Goal: Task Accomplishment & Management: Complete application form

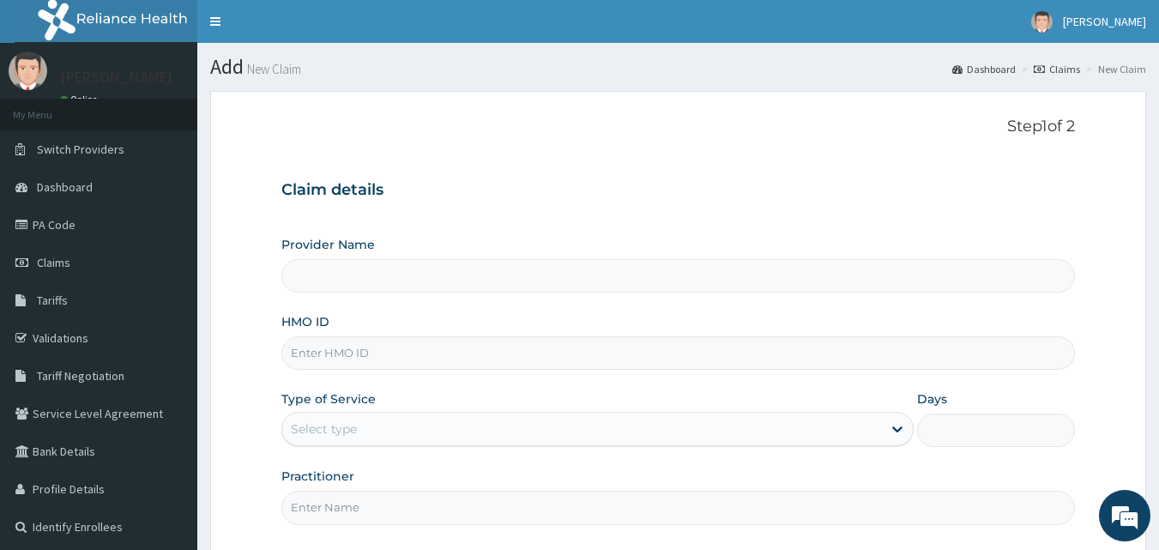
click at [343, 286] on input "Provider Name" at bounding box center [678, 275] width 794 height 33
type input "[GEOGRAPHIC_DATA]"
click at [350, 348] on input "HMO ID" at bounding box center [678, 352] width 794 height 33
type input "ANL/10039/B"
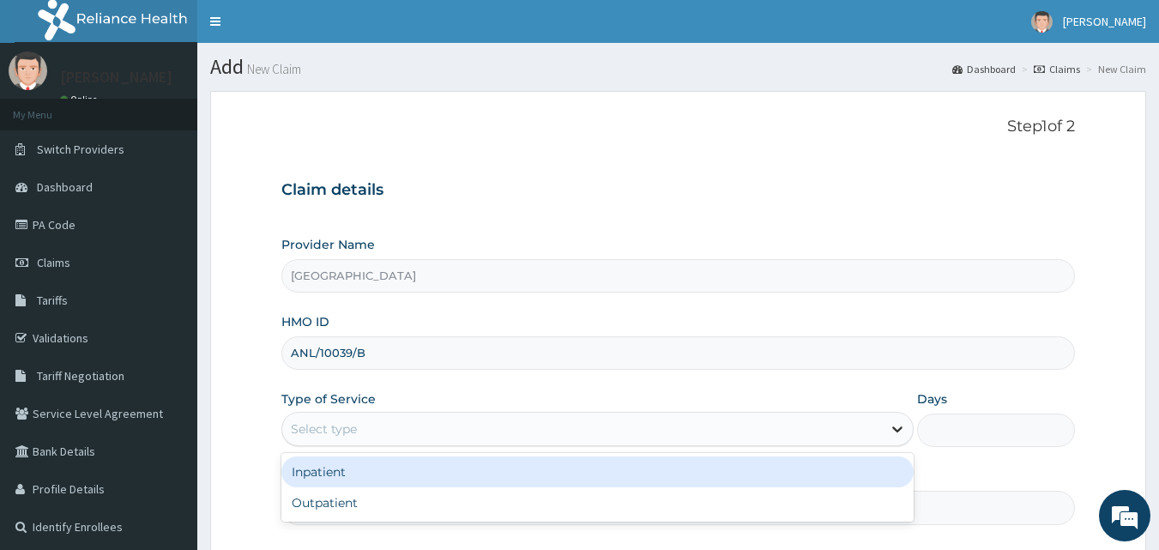
click at [891, 426] on icon at bounding box center [897, 428] width 17 height 17
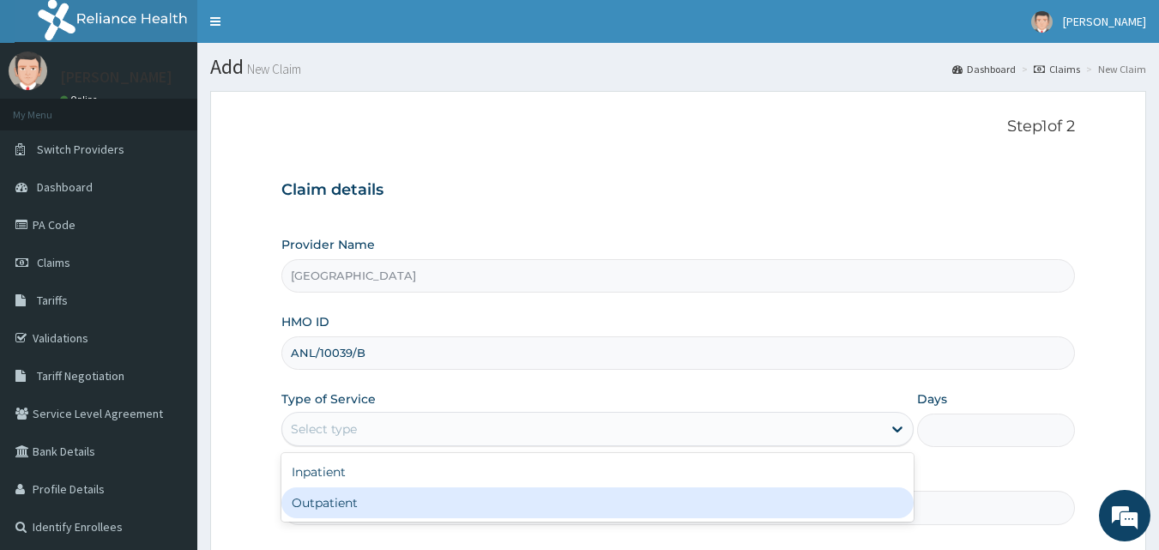
click at [558, 504] on div "Outpatient" at bounding box center [597, 502] width 632 height 31
type input "1"
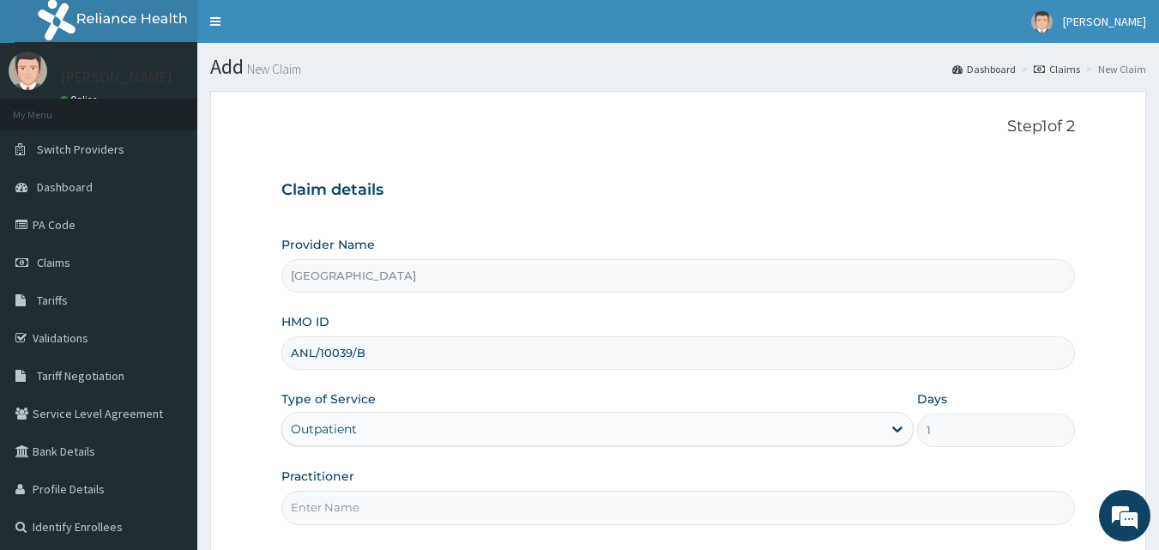
click at [384, 510] on input "Practitioner" at bounding box center [678, 507] width 794 height 33
type input "Dr [PERSON_NAME]"
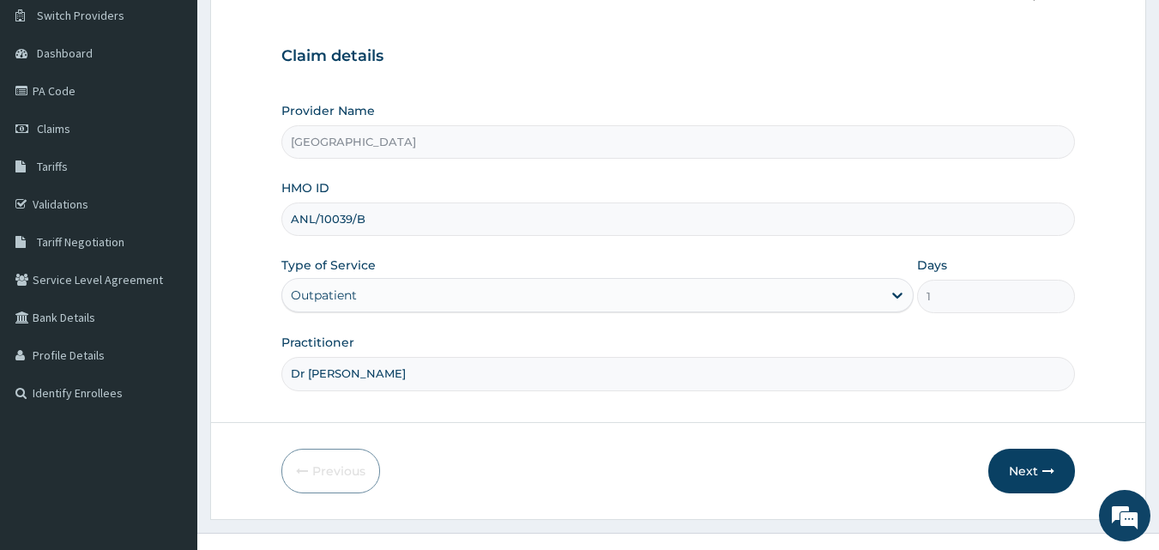
scroll to position [160, 0]
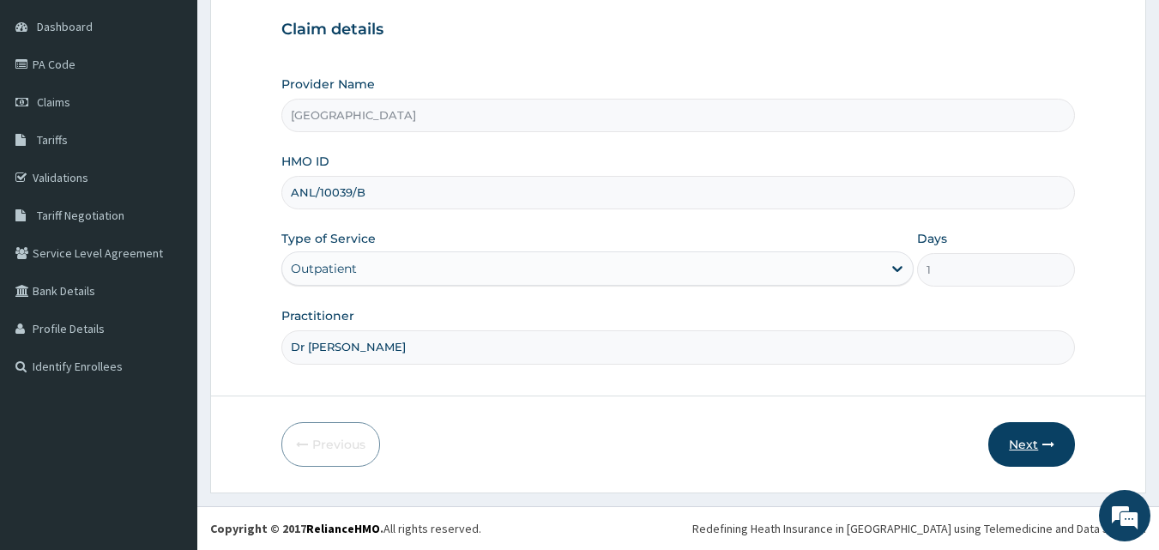
click at [1019, 439] on button "Next" at bounding box center [1031, 444] width 87 height 45
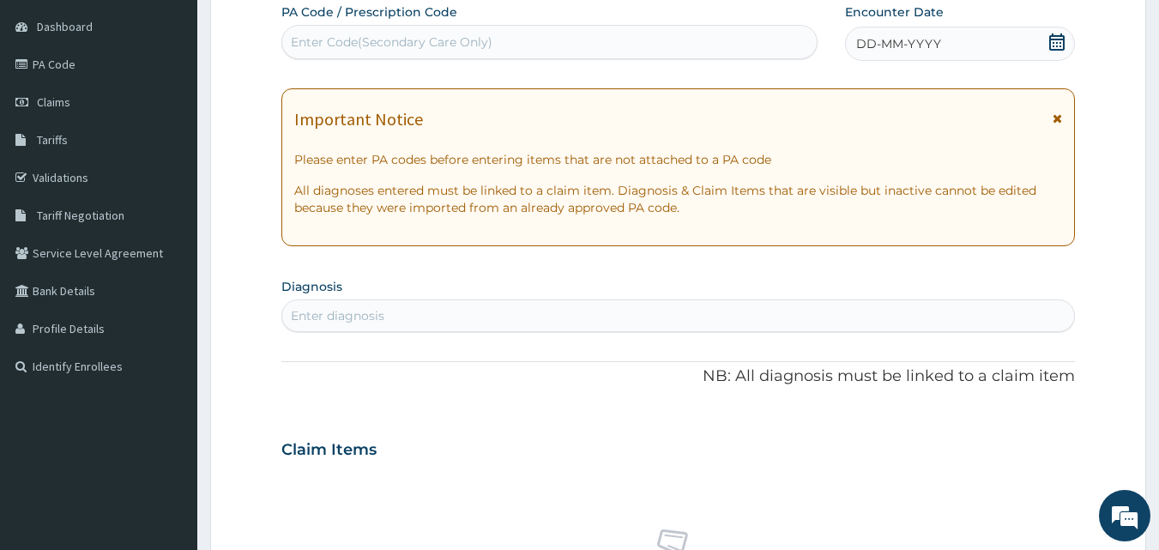
click at [904, 52] on span "DD-MM-YYYY" at bounding box center [898, 43] width 85 height 17
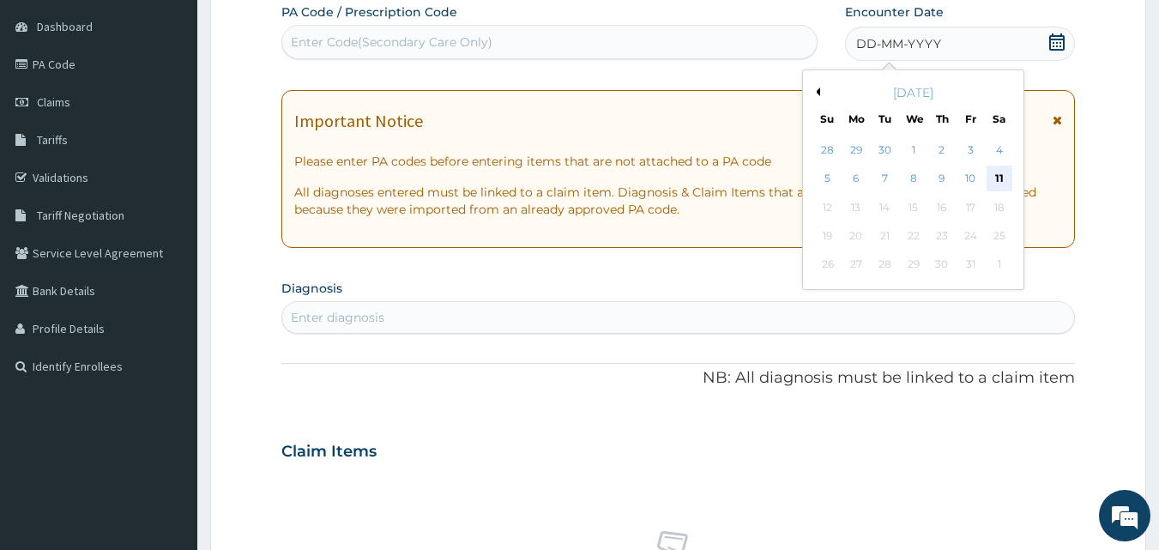
click at [996, 174] on div "11" at bounding box center [999, 179] width 26 height 26
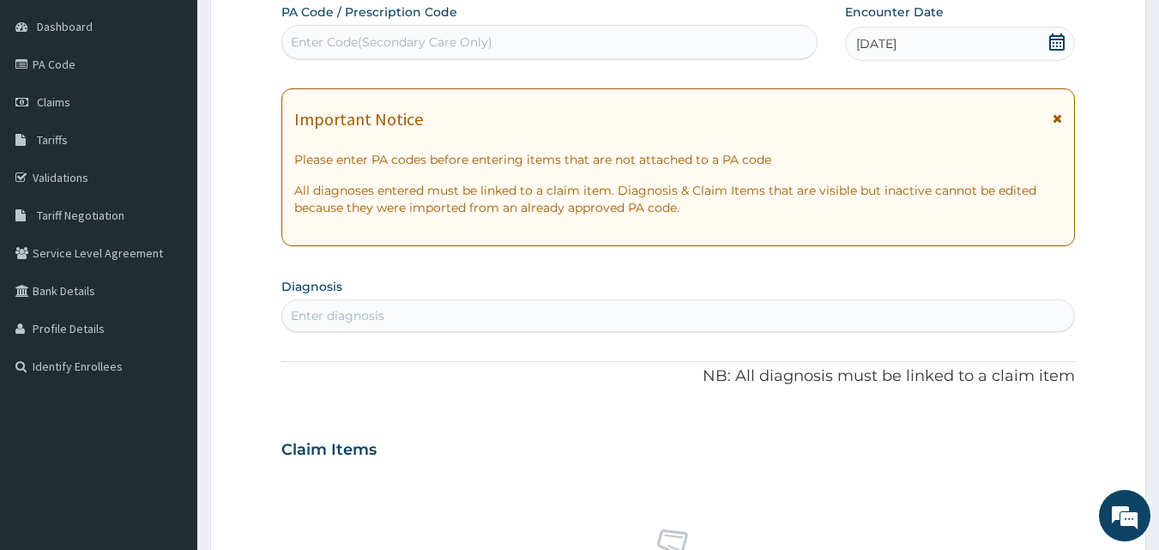
click at [367, 315] on div "Enter diagnosis" at bounding box center [337, 315] width 93 height 17
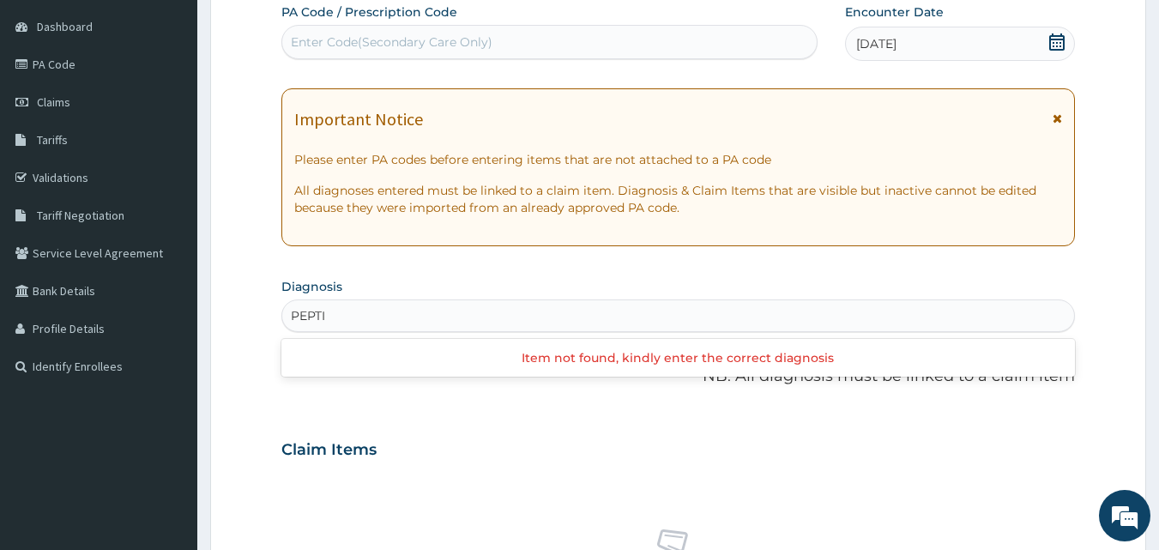
type input "PEPTIC"
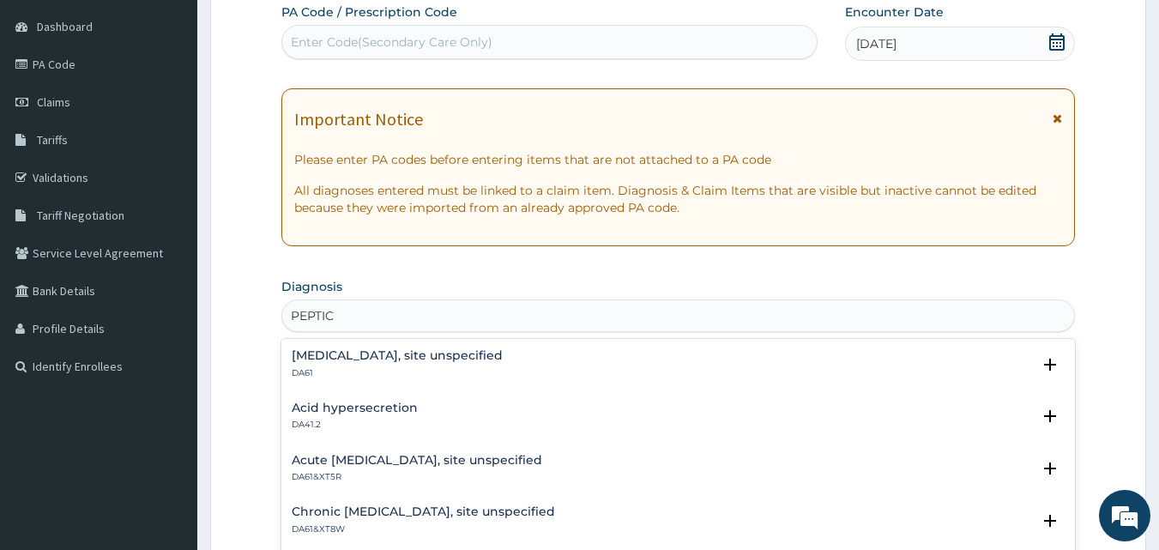
click at [355, 353] on h4 "[MEDICAL_DATA], site unspecified" at bounding box center [397, 355] width 211 height 13
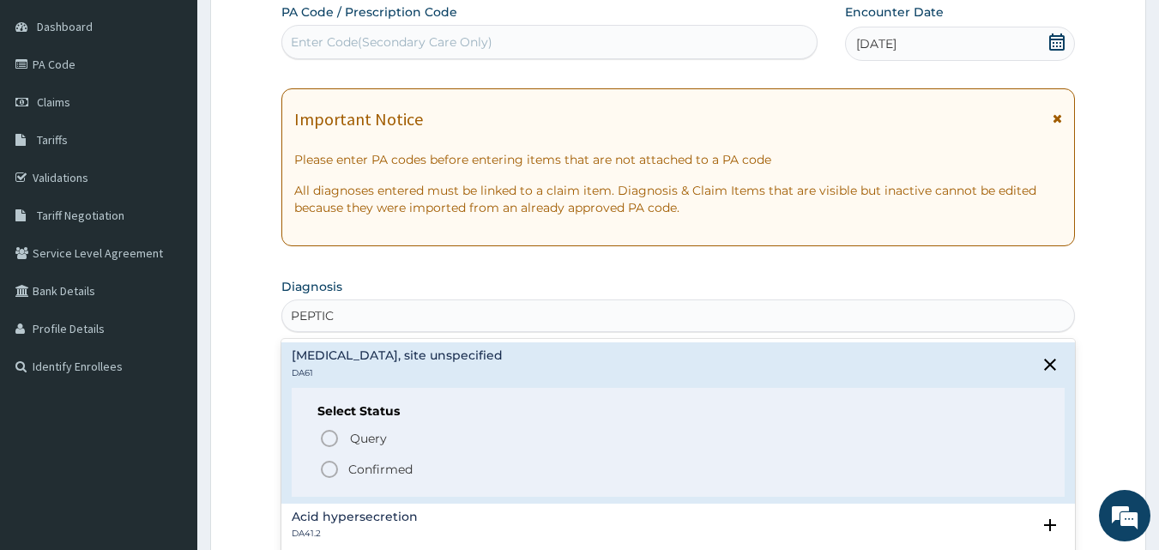
click at [330, 473] on icon "status option filled" at bounding box center [329, 469] width 21 height 21
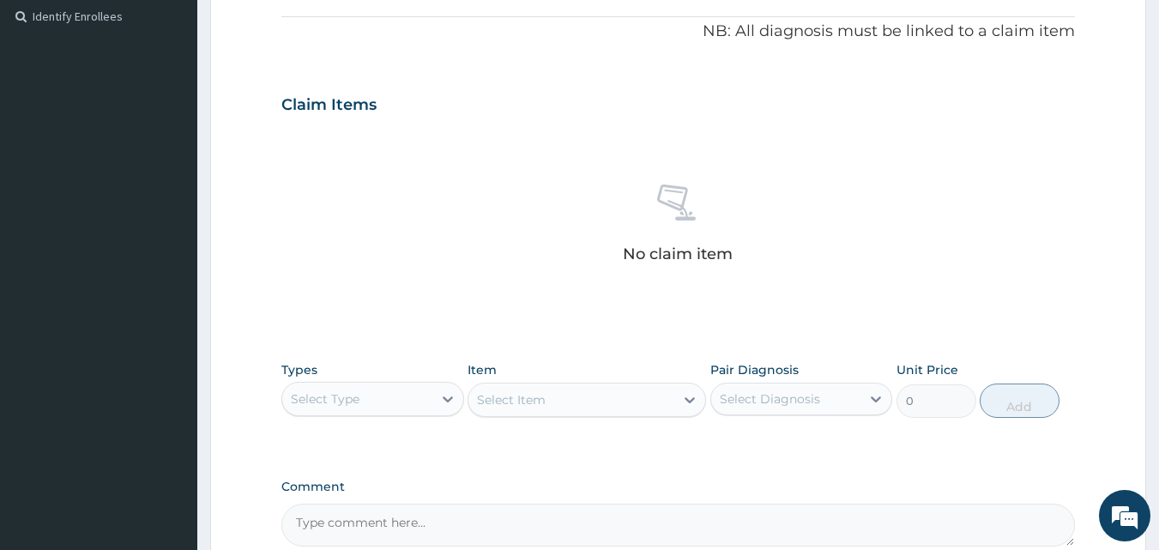
scroll to position [538, 0]
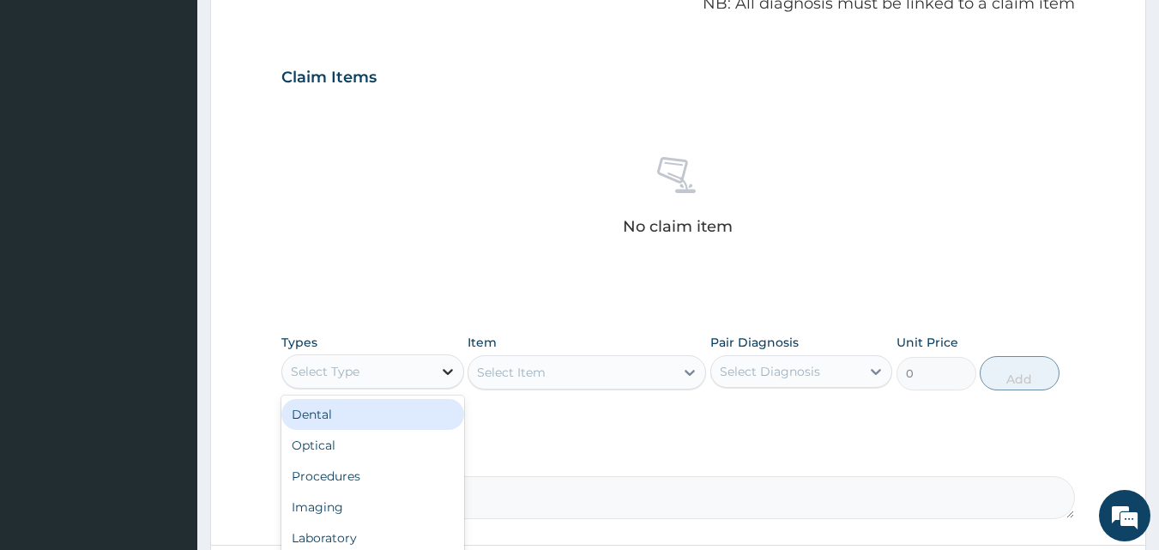
click at [445, 371] on icon at bounding box center [448, 372] width 10 height 6
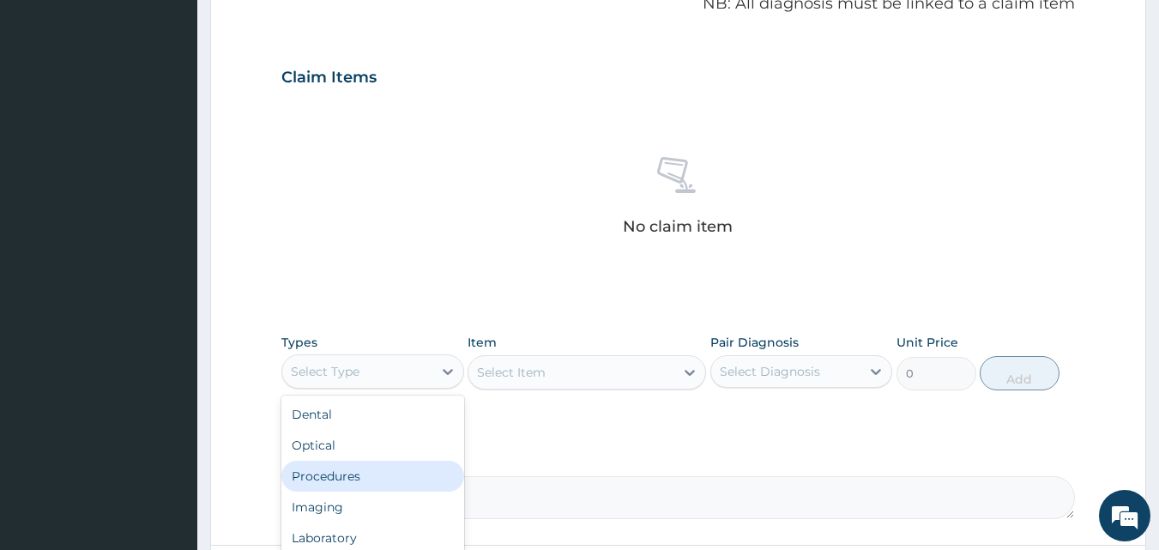
click at [416, 467] on div "Procedures" at bounding box center [372, 476] width 183 height 31
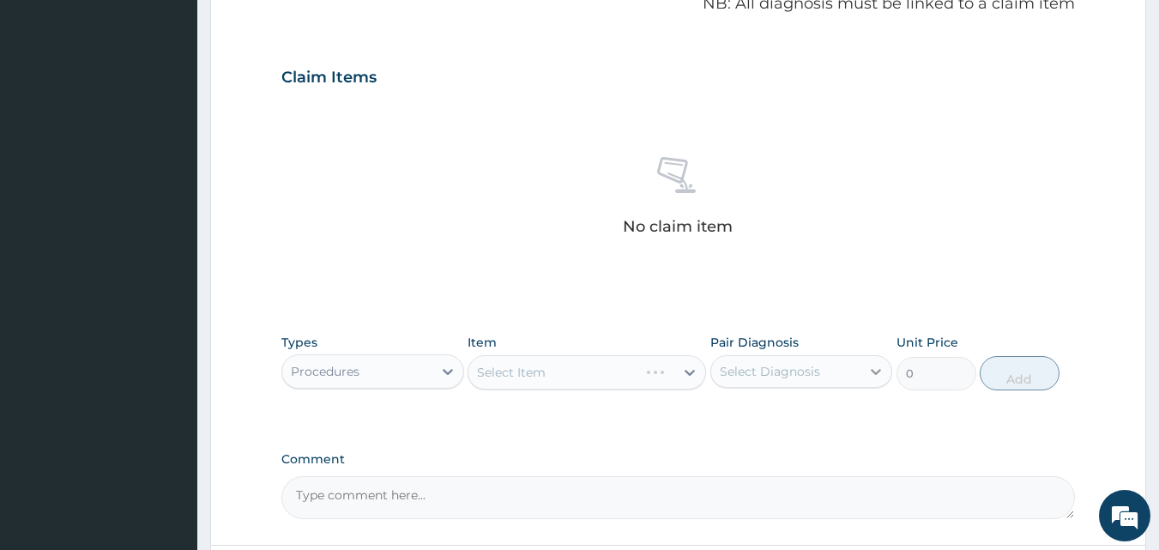
click at [877, 372] on icon at bounding box center [876, 372] width 10 height 6
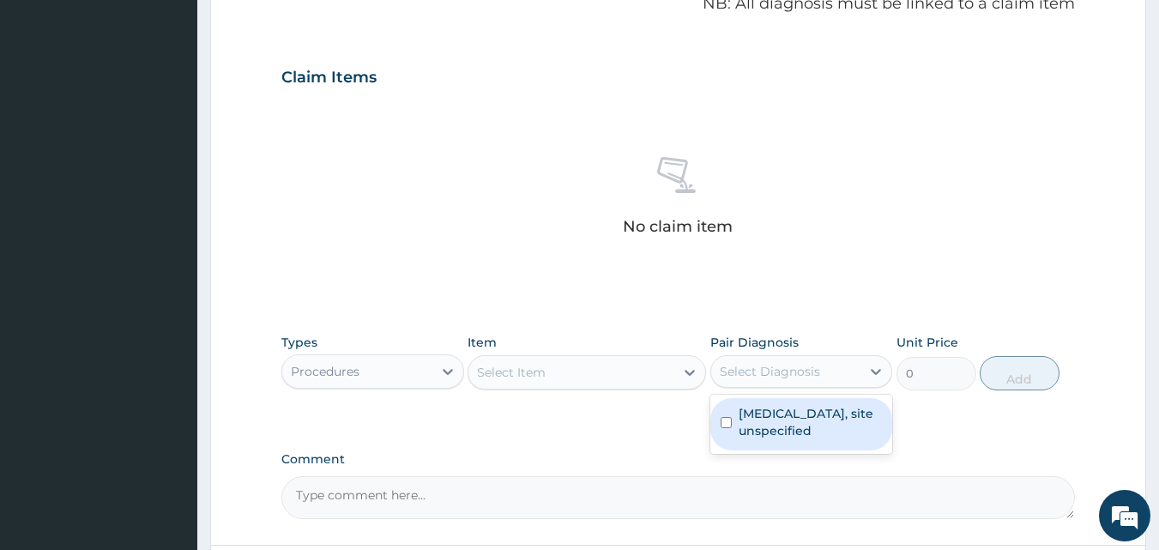
click at [724, 425] on input "checkbox" at bounding box center [725, 422] width 11 height 11
checkbox input "true"
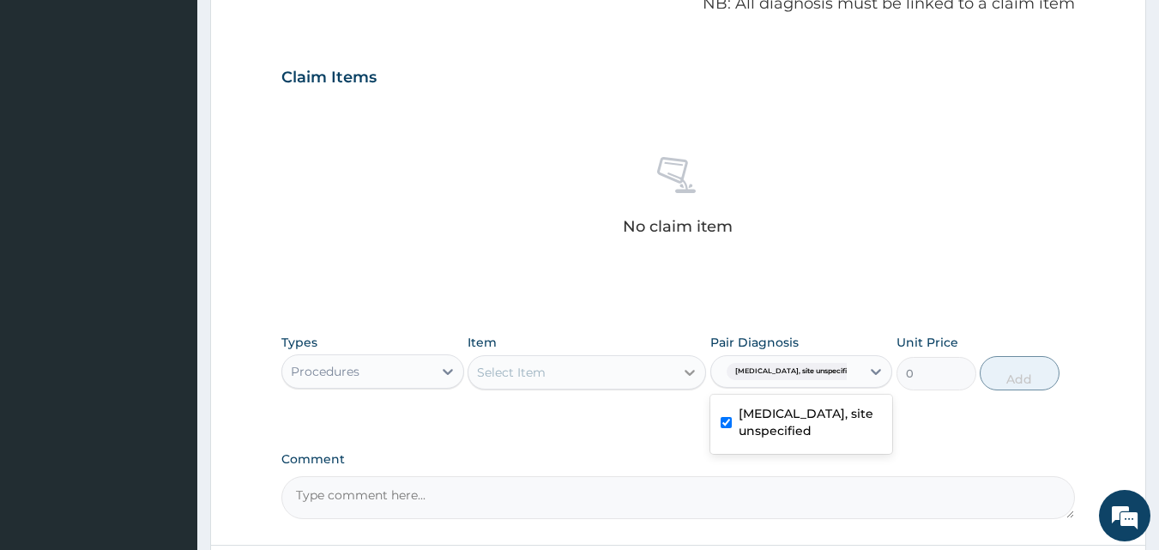
click at [690, 379] on icon at bounding box center [689, 372] width 17 height 17
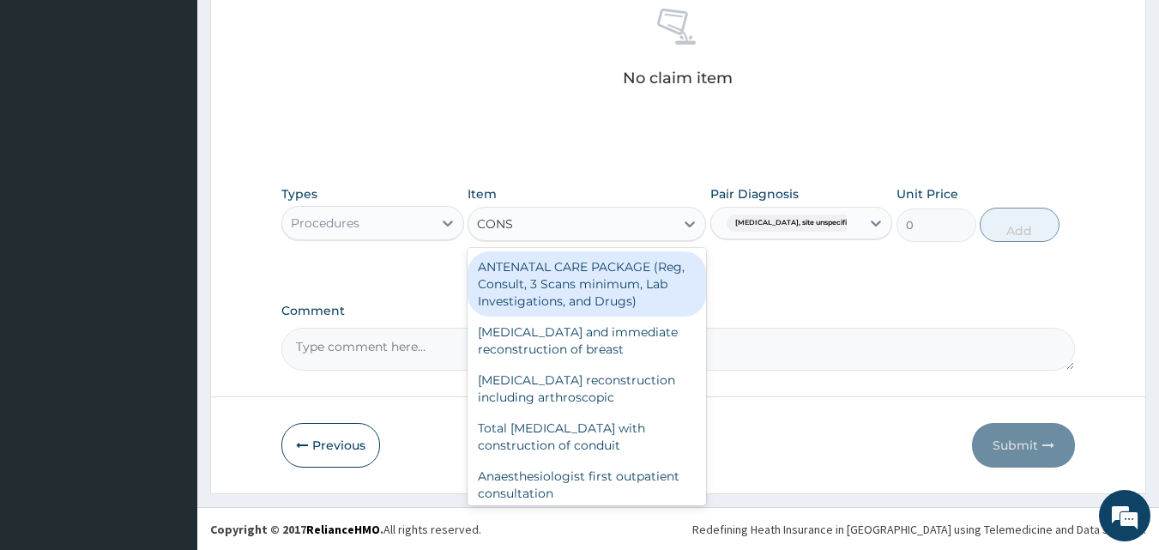
scroll to position [687, 0]
type input "CONS"
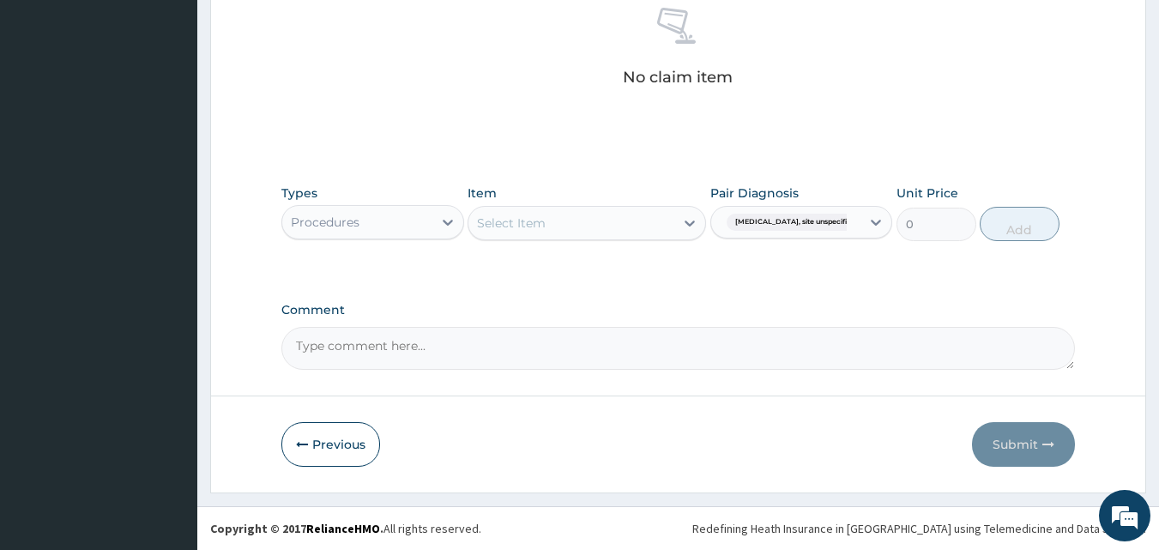
click at [507, 223] on div "Select Item" at bounding box center [511, 222] width 69 height 17
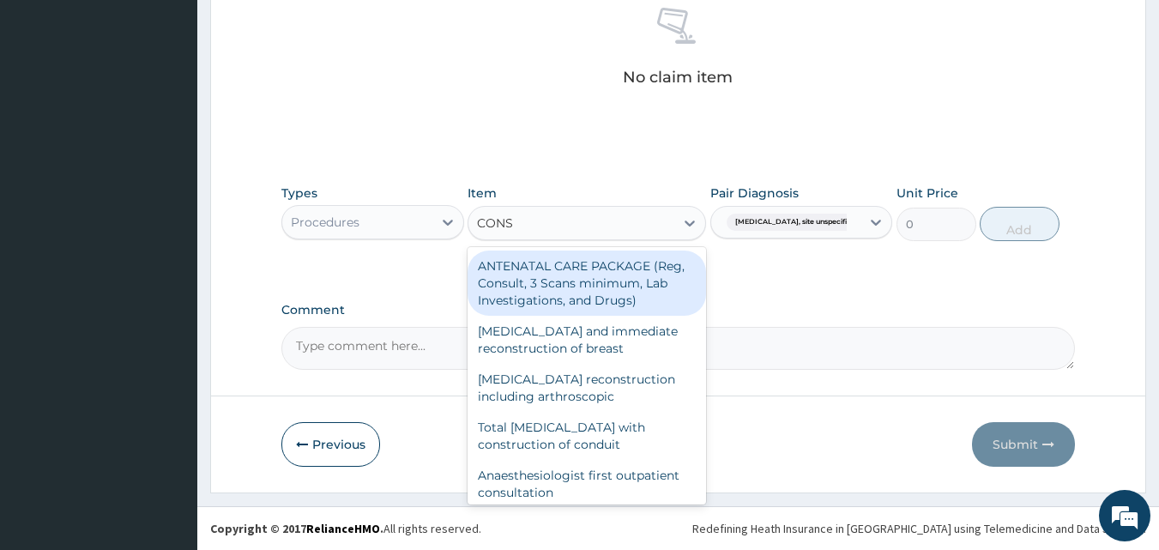
type input "CONSU"
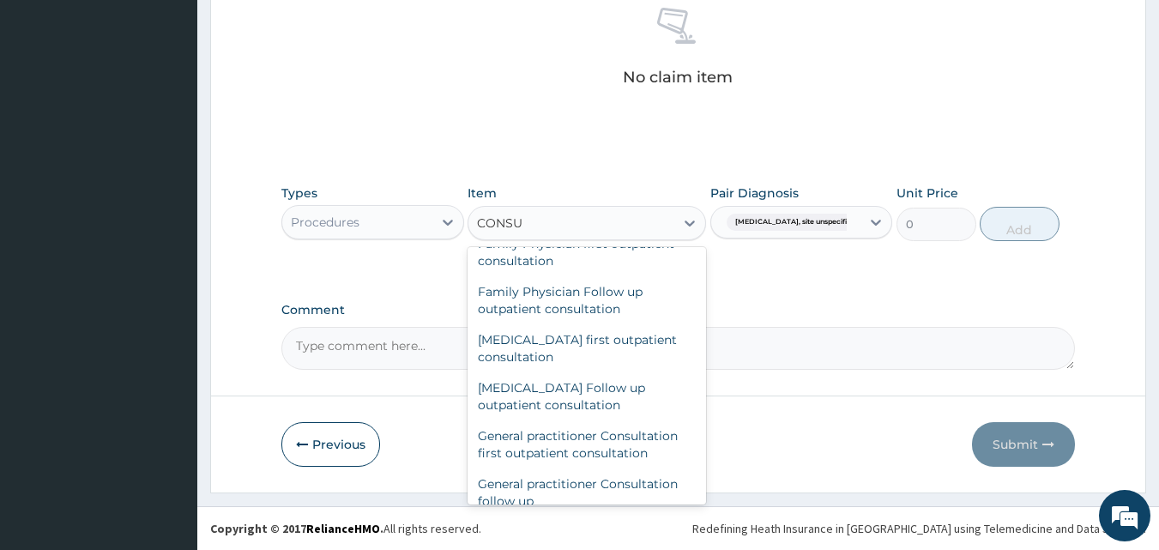
scroll to position [823, 0]
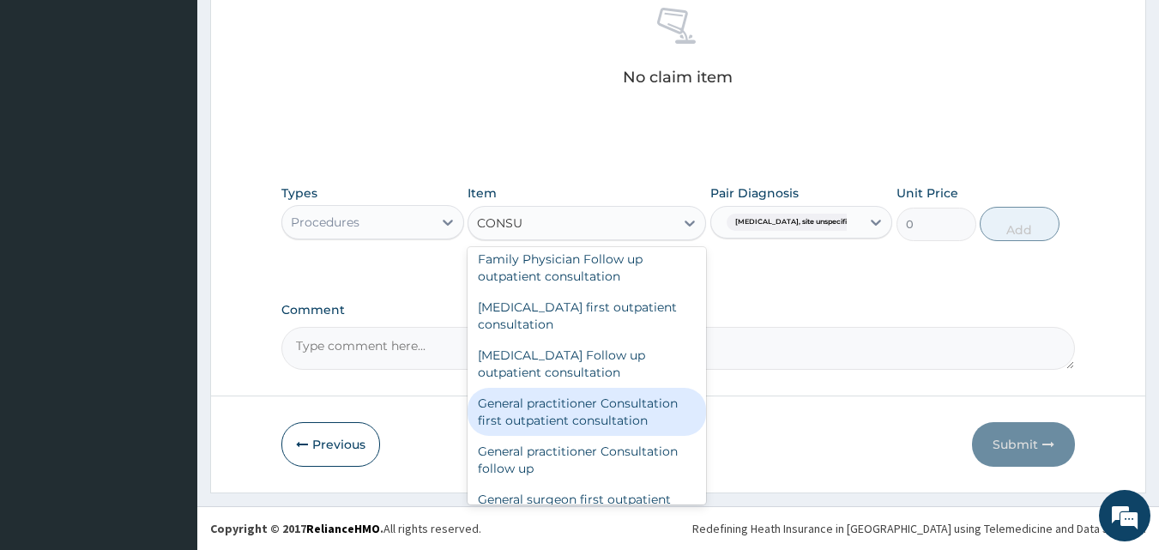
click at [617, 403] on div "General practitioner Consultation first outpatient consultation" at bounding box center [586, 412] width 238 height 48
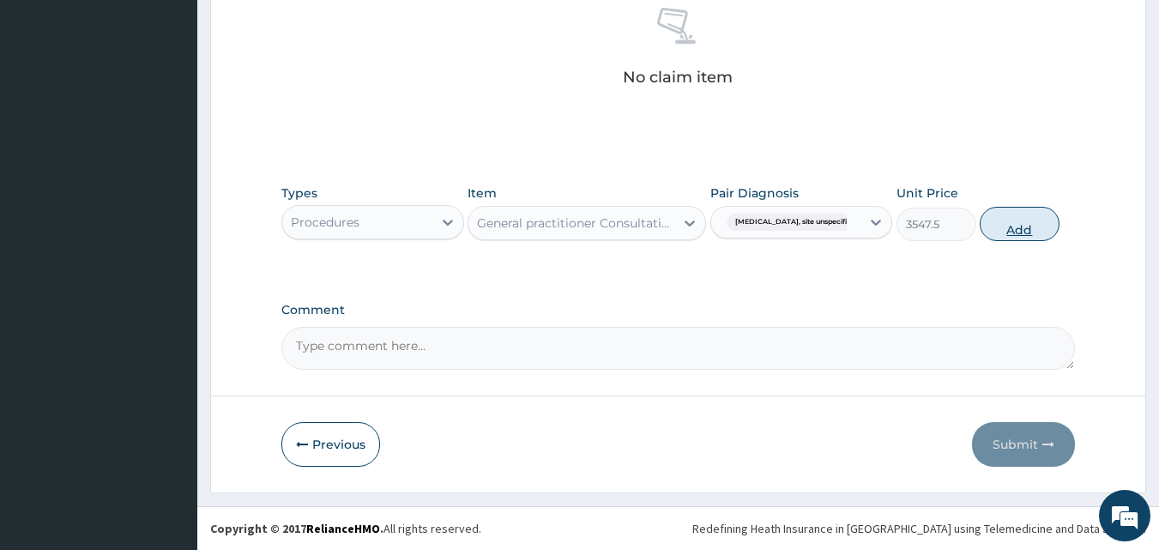
click at [1026, 224] on button "Add" at bounding box center [1019, 224] width 80 height 34
type input "0"
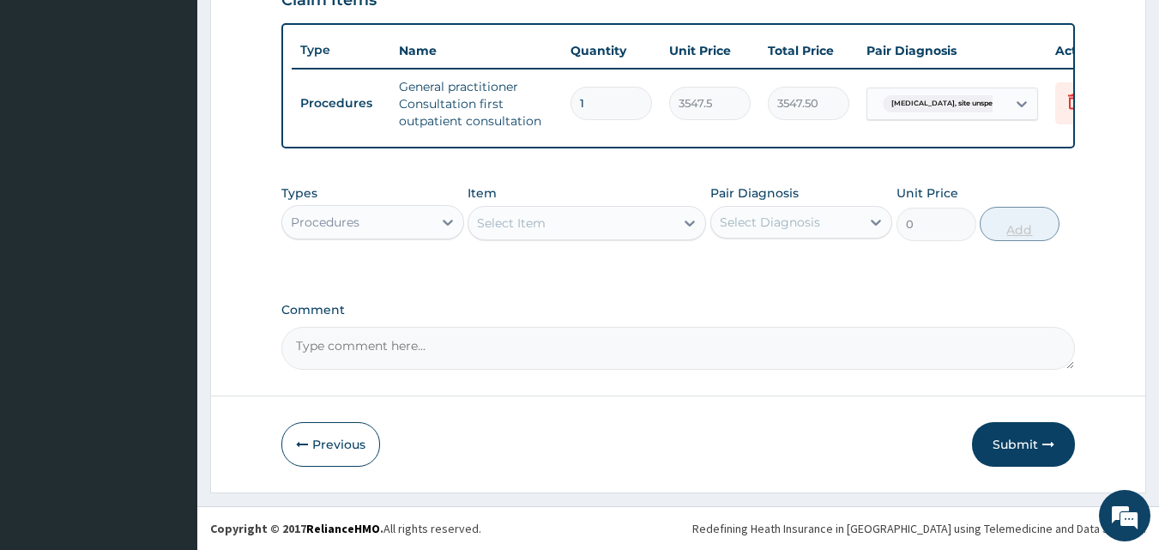
scroll to position [628, 0]
click at [1029, 442] on button "Submit" at bounding box center [1023, 444] width 103 height 45
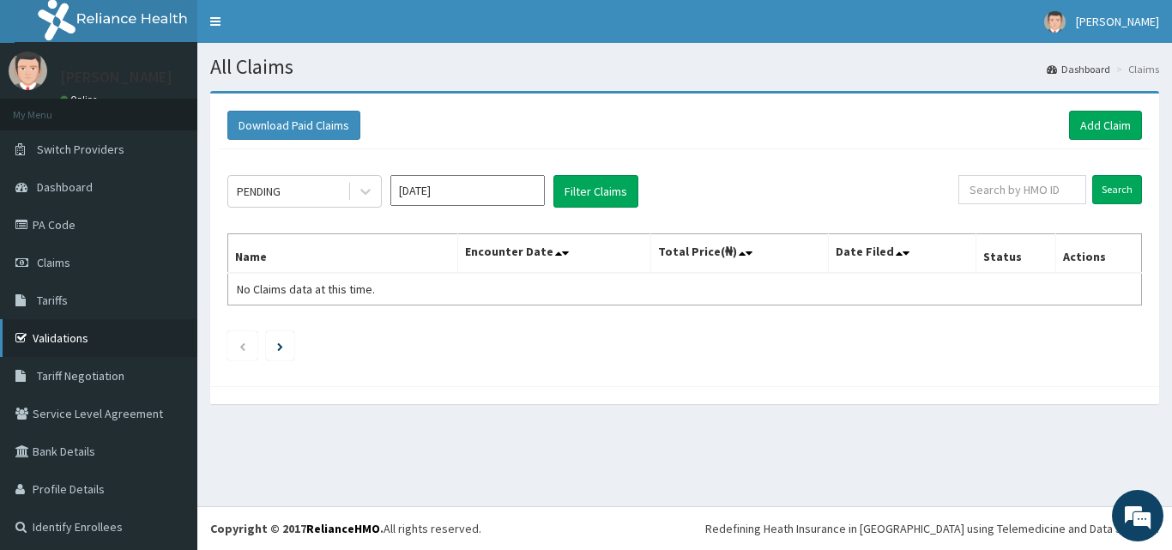
click at [69, 329] on link "Validations" at bounding box center [98, 338] width 197 height 38
